Goal: Information Seeking & Learning: Learn about a topic

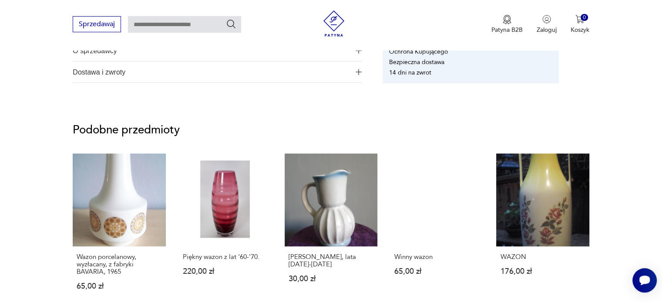
scroll to position [610, 0]
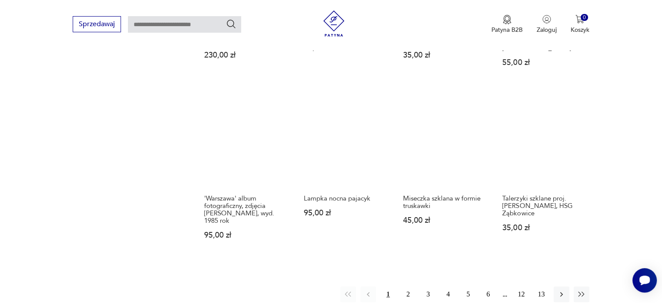
scroll to position [789, 0]
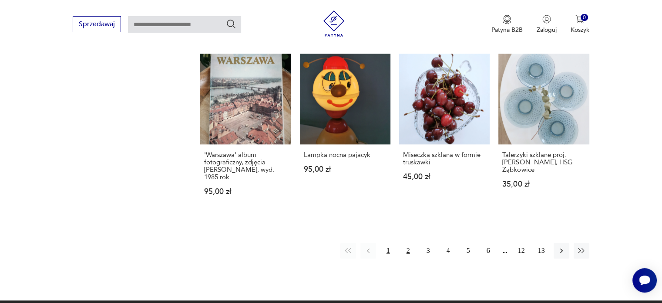
click at [410, 243] on button "2" at bounding box center [409, 251] width 16 height 16
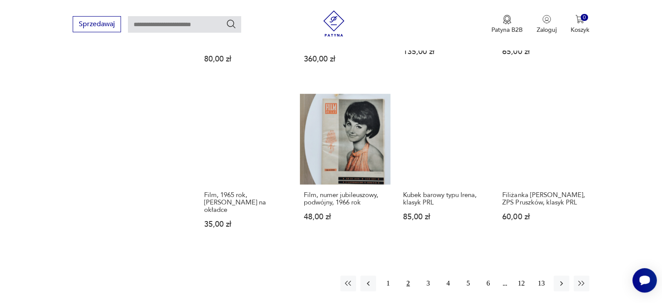
scroll to position [746, 0]
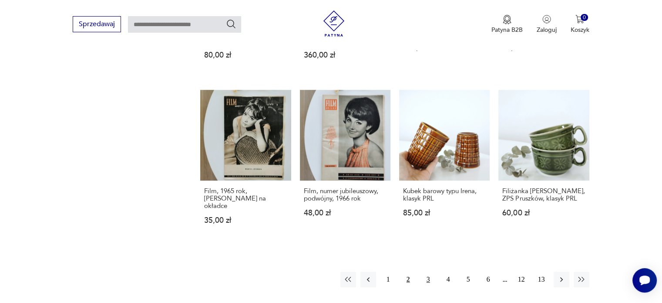
click at [427, 271] on button "3" at bounding box center [429, 279] width 16 height 16
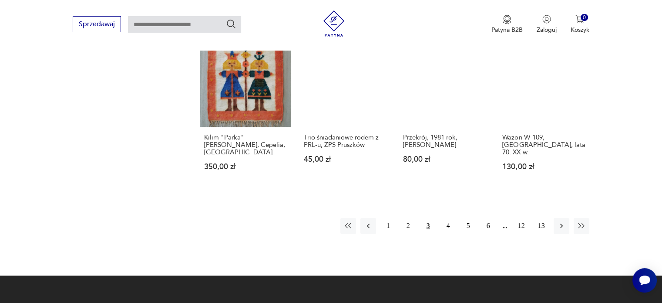
scroll to position [833, 0]
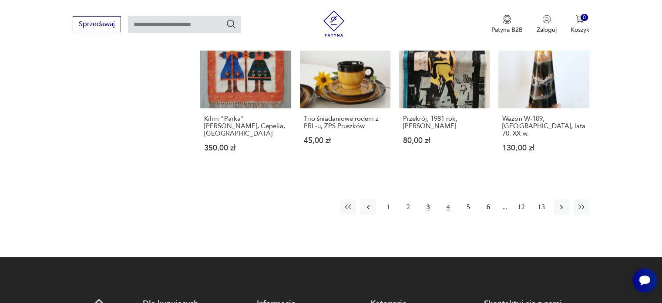
click at [448, 199] on button "4" at bounding box center [449, 207] width 16 height 16
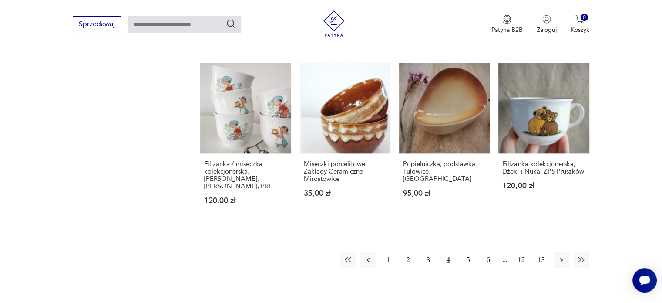
scroll to position [833, 0]
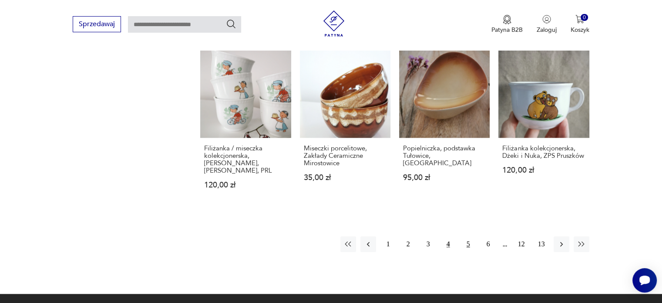
click at [469, 236] on button "5" at bounding box center [469, 244] width 16 height 16
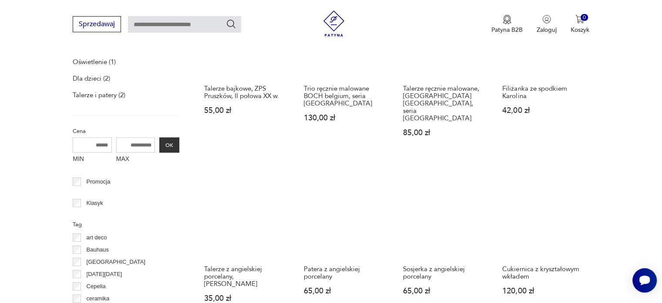
scroll to position [310, 0]
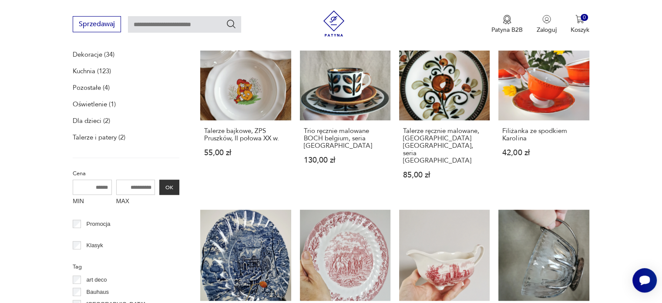
click at [94, 136] on p "Talerze i patery (2)" at bounding box center [99, 137] width 53 height 12
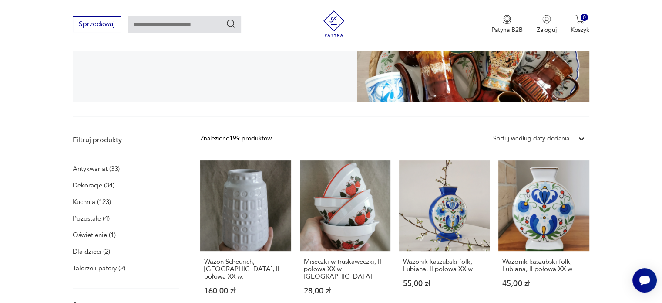
click at [95, 201] on p "Kuchnia (123)" at bounding box center [92, 202] width 38 height 12
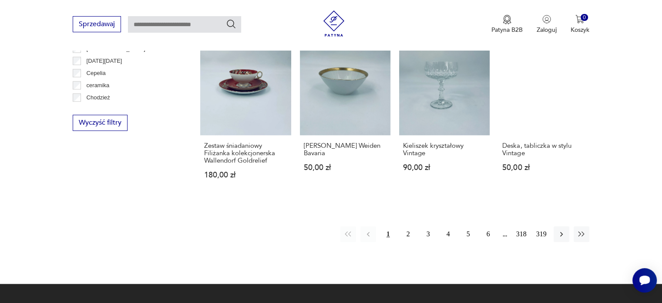
scroll to position [888, 0]
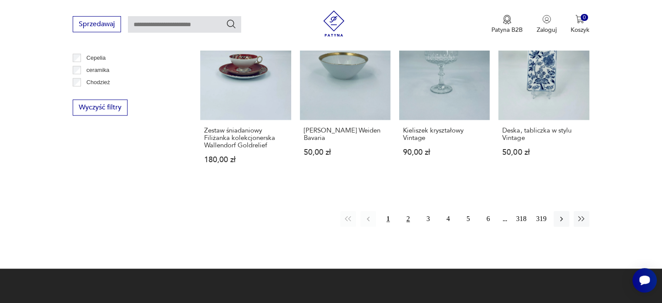
click at [412, 211] on button "2" at bounding box center [409, 219] width 16 height 16
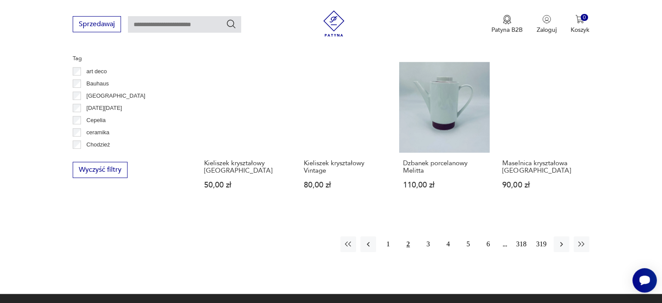
scroll to position [884, 0]
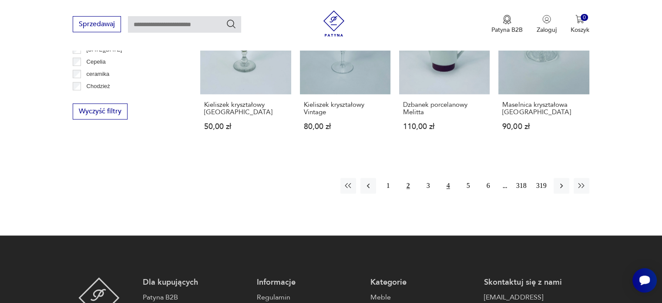
click at [446, 178] on button "4" at bounding box center [449, 186] width 16 height 16
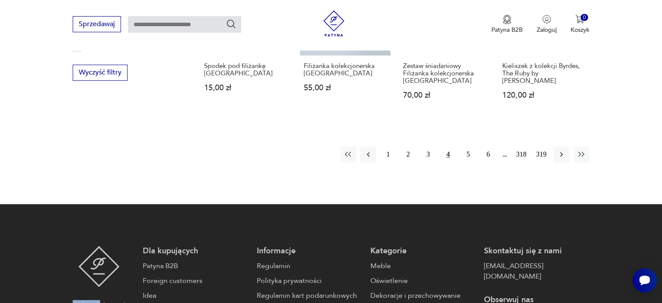
scroll to position [928, 0]
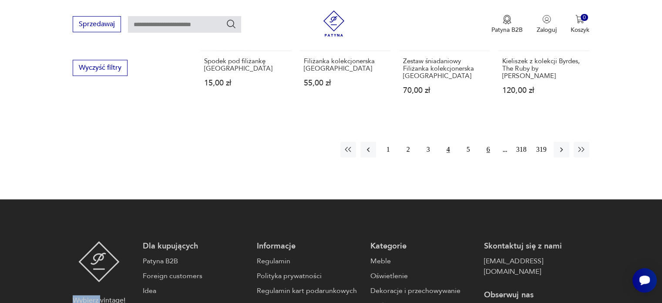
click at [489, 148] on button "6" at bounding box center [489, 150] width 16 height 16
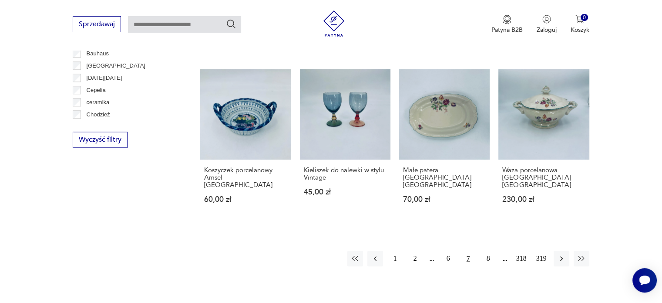
scroll to position [884, 0]
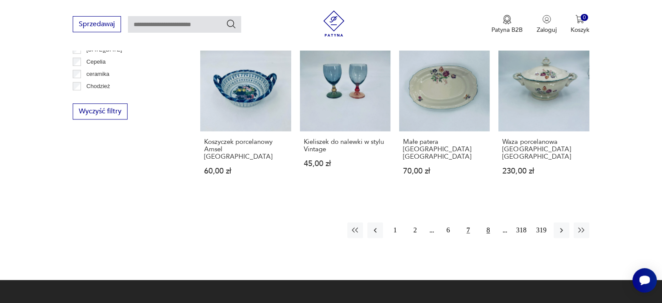
click at [489, 222] on button "8" at bounding box center [489, 230] width 16 height 16
click at [489, 222] on button "9" at bounding box center [489, 230] width 16 height 16
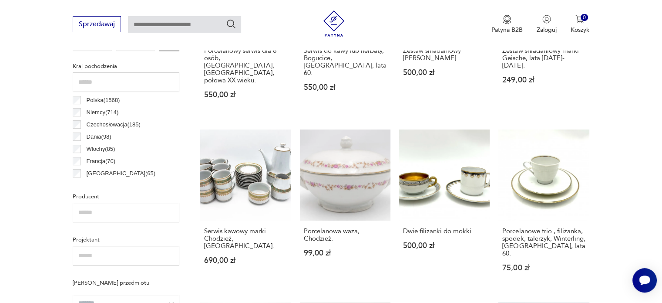
click at [489, 186] on div "Porcelanowy serwis dla 6 osób, Bavaria, Niemcy, połowa XX wieku. 550,00 zł Serw…" at bounding box center [394, 291] width 389 height 684
click at [489, 93] on div "Zestaw śniadaniowy Rosenthal Biała Maria 500,00 zł" at bounding box center [444, 66] width 91 height 53
